Goal: Information Seeking & Learning: Learn about a topic

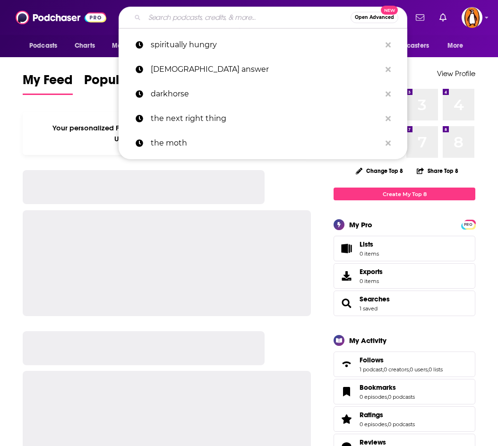
click at [206, 17] on input "Search podcasts, credits, & more..." at bounding box center [248, 17] width 206 height 15
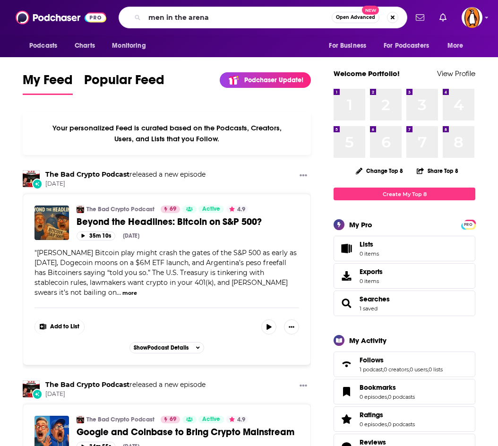
type input "men in the arena"
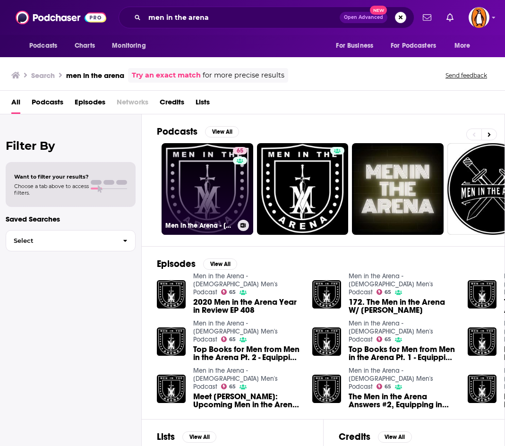
click at [217, 190] on link "65 Men in the Arena - [DEMOGRAPHIC_DATA] Men's Podcast" at bounding box center [208, 189] width 92 height 92
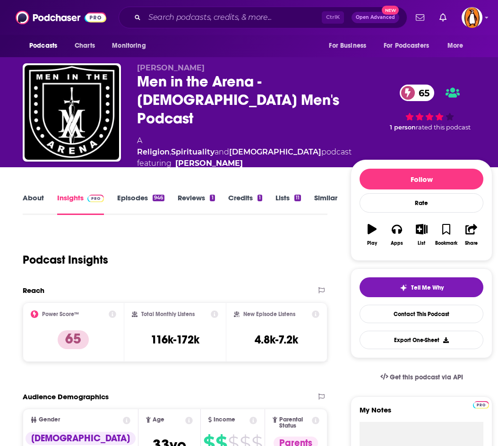
click at [139, 193] on link "Episodes 946" at bounding box center [140, 204] width 47 height 22
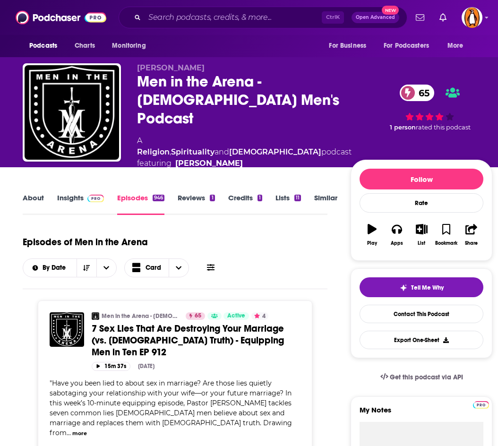
click at [42, 193] on link "About" at bounding box center [33, 204] width 21 height 22
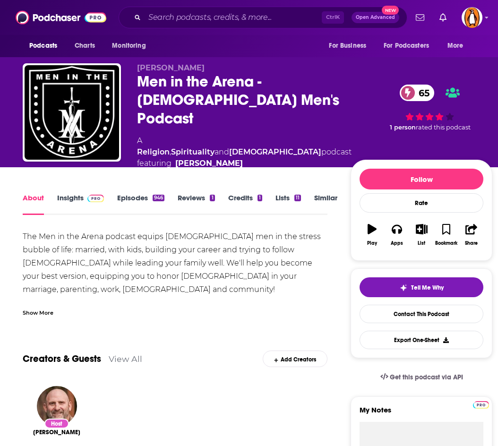
click at [36, 308] on div "Show More" at bounding box center [38, 312] width 31 height 9
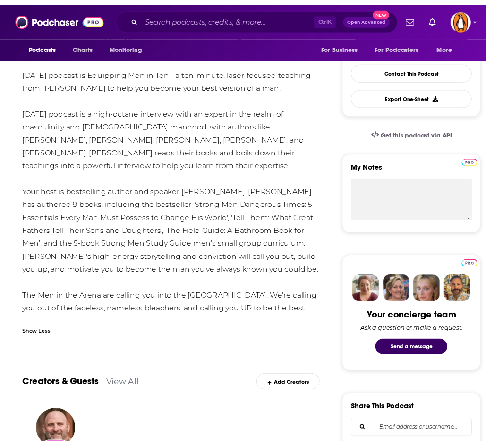
scroll to position [245, 0]
